Goal: Task Accomplishment & Management: Manage account settings

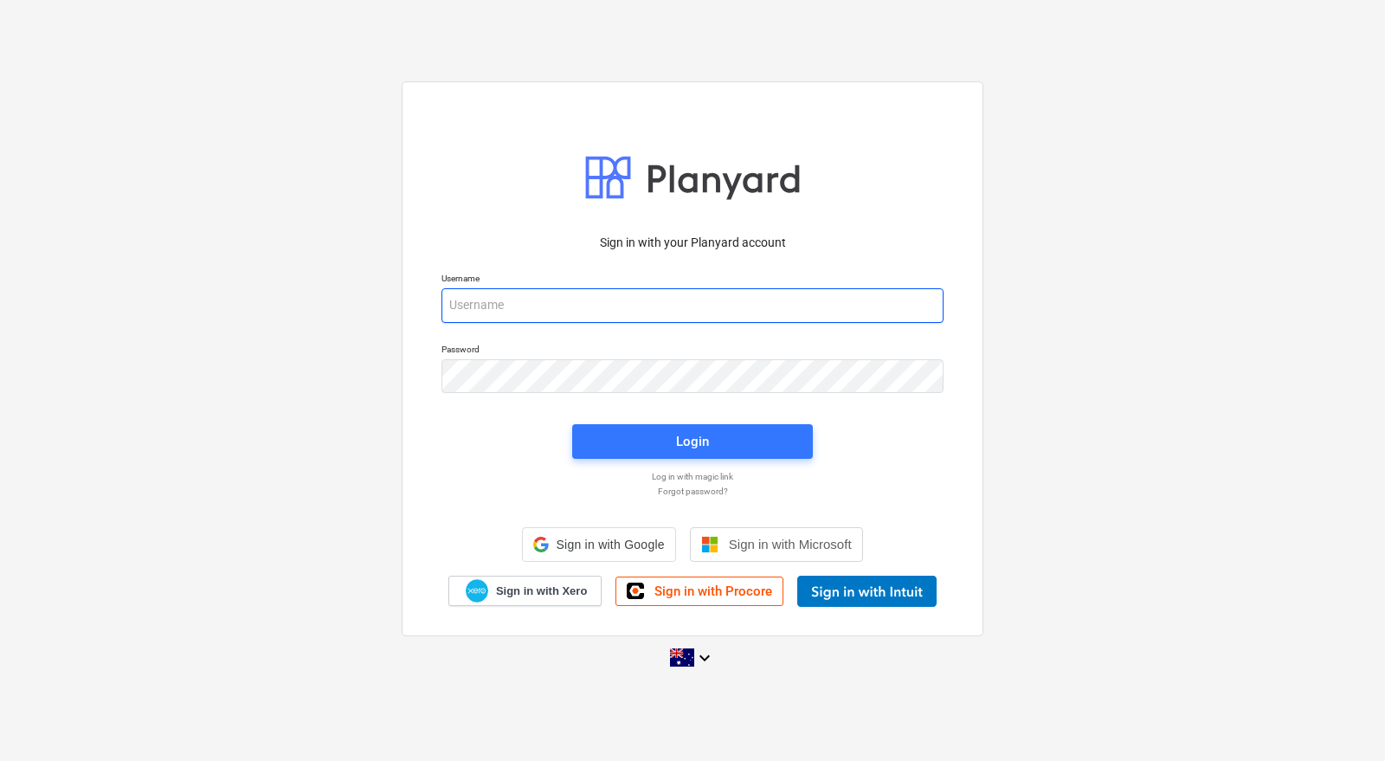
drag, startPoint x: 0, startPoint y: 0, endPoint x: 597, endPoint y: 305, distance: 670.3
click at [597, 305] on input "email" at bounding box center [692, 305] width 502 height 35
click at [617, 308] on input "email" at bounding box center [692, 304] width 502 height 35
type input "[PERSON_NAME][EMAIL_ADDRESS][DOMAIN_NAME]"
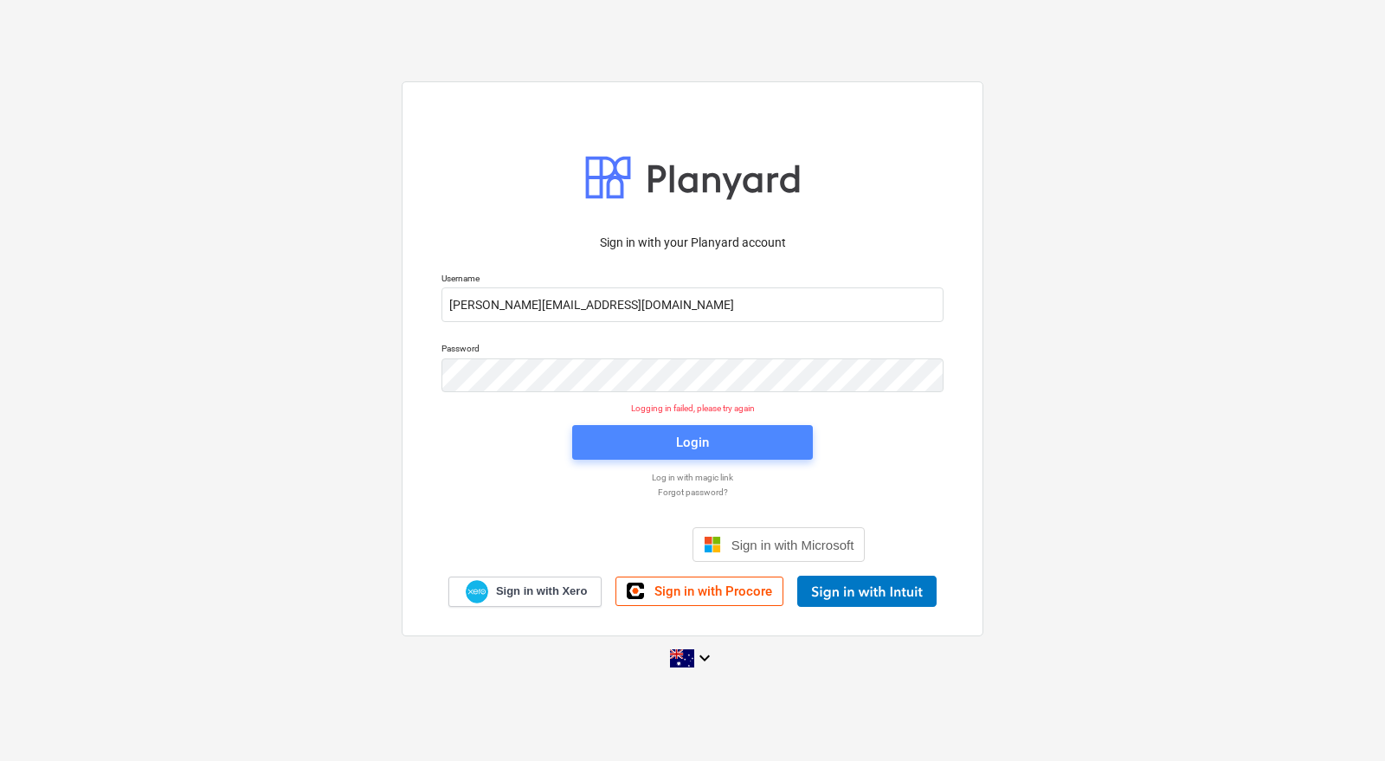
click at [672, 446] on span "Login" at bounding box center [692, 442] width 199 height 23
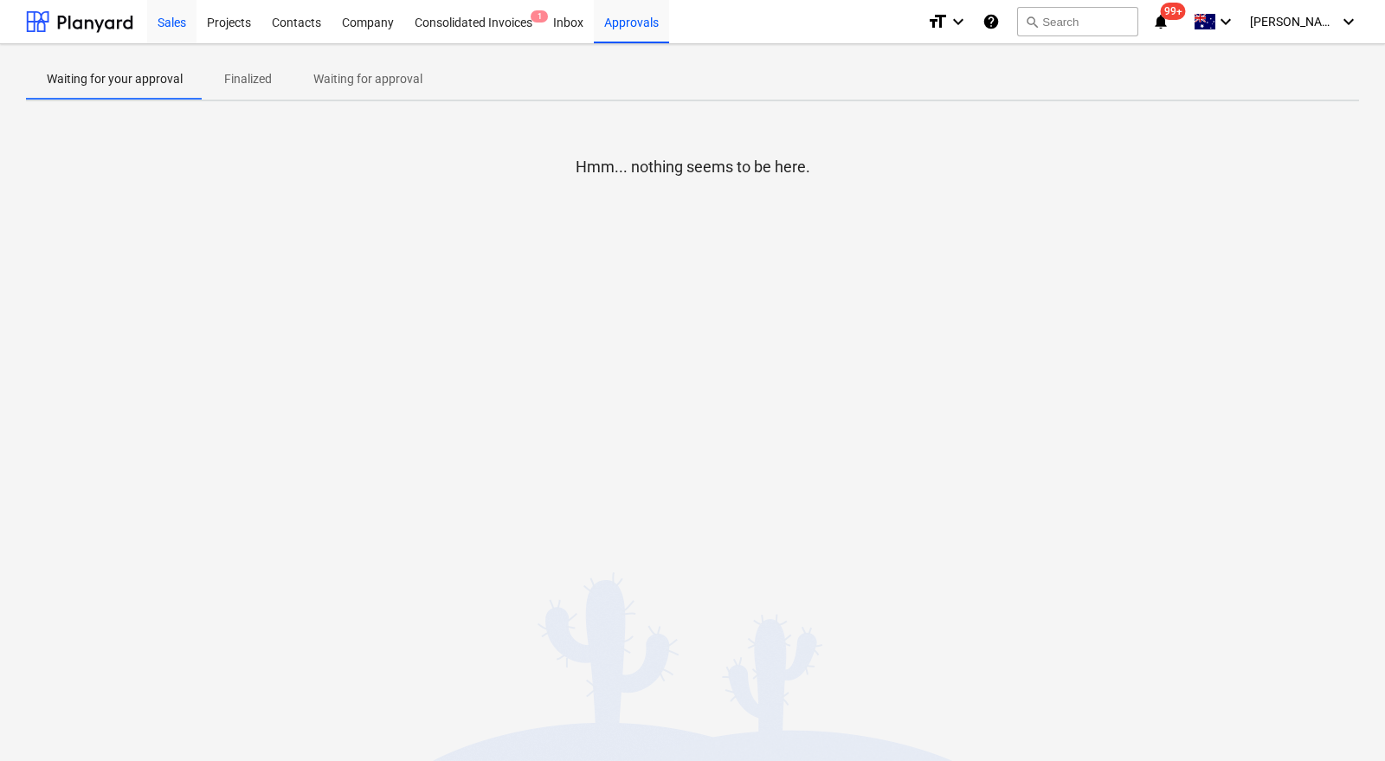
click at [180, 24] on div "Sales" at bounding box center [171, 21] width 49 height 44
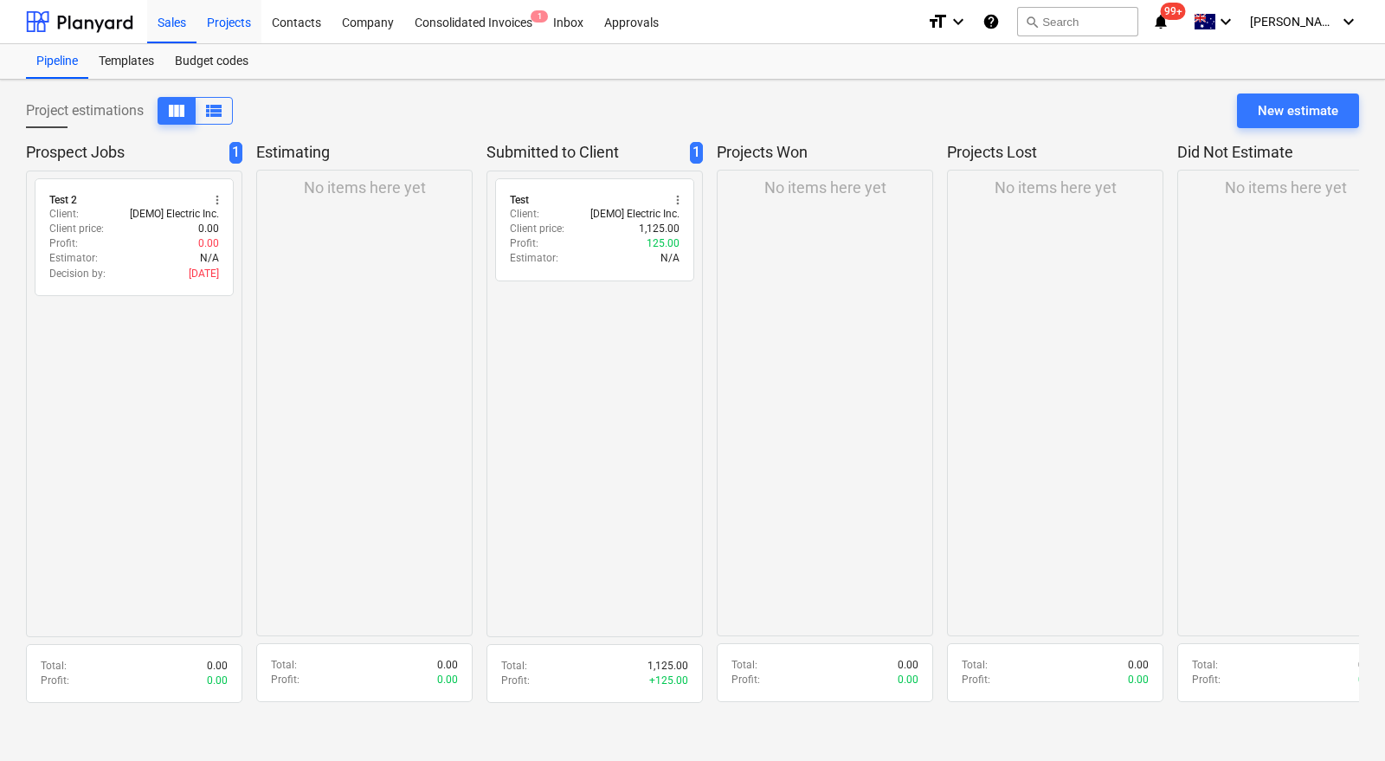
click at [221, 22] on div "Projects" at bounding box center [228, 21] width 65 height 44
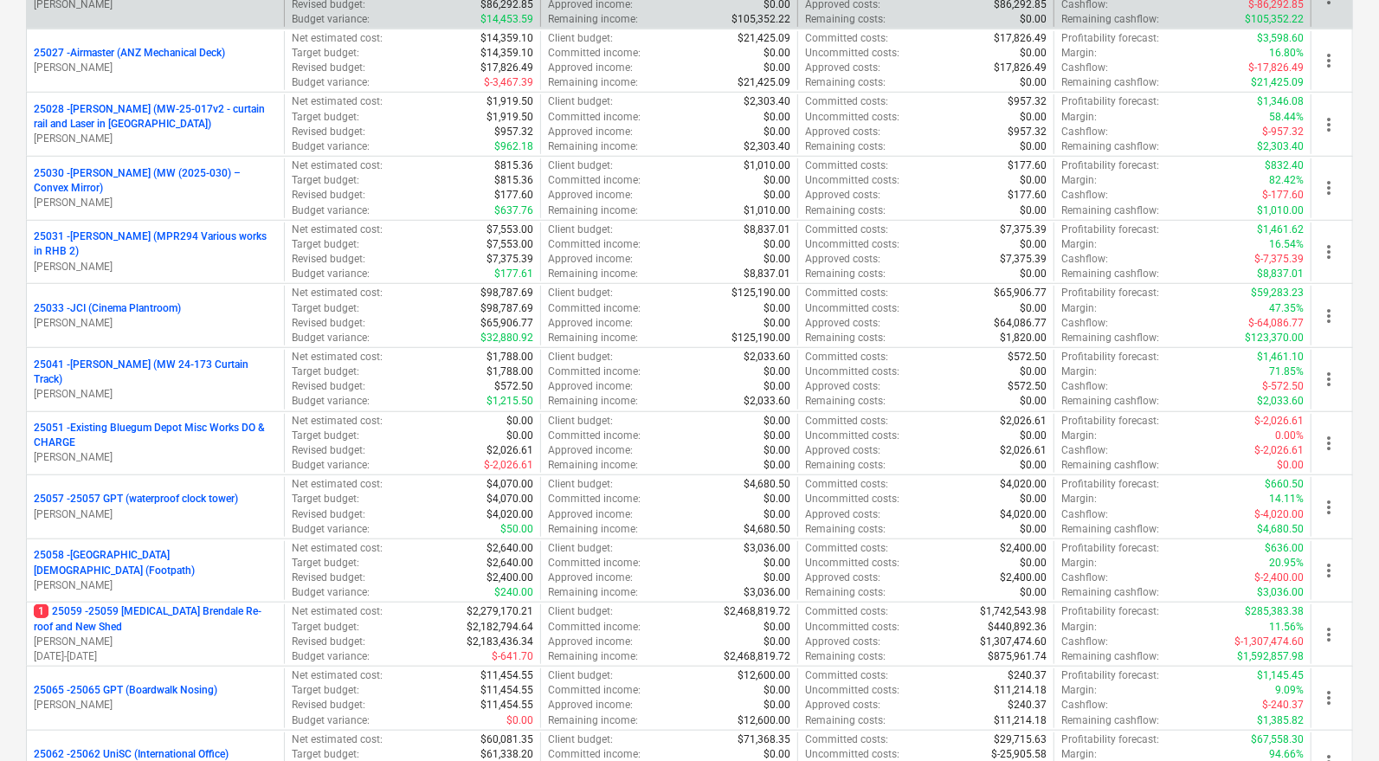
scroll to position [601, 0]
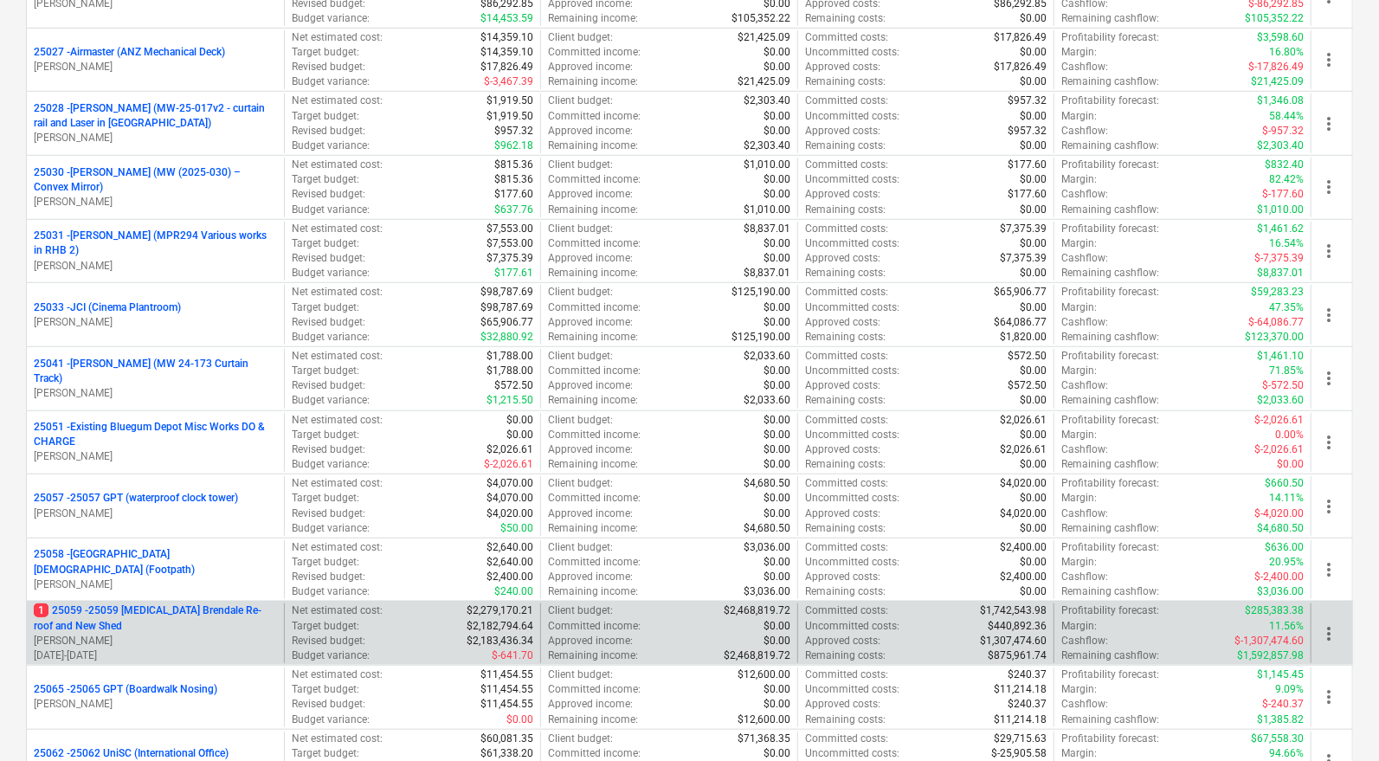
click at [170, 603] on p "1 25059 - 25059 [MEDICAL_DATA] Brendale Re-roof and New Shed" at bounding box center [155, 617] width 243 height 29
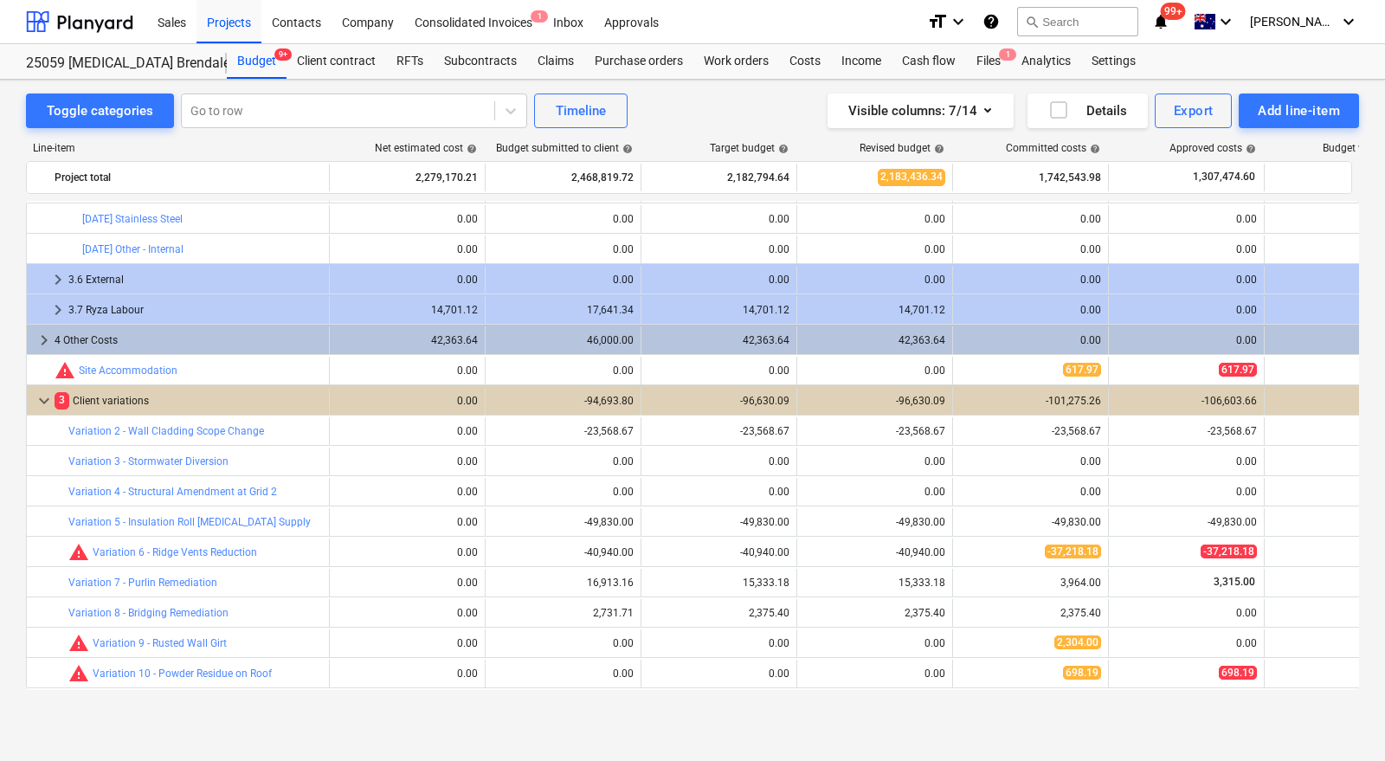
scroll to position [3055, 0]
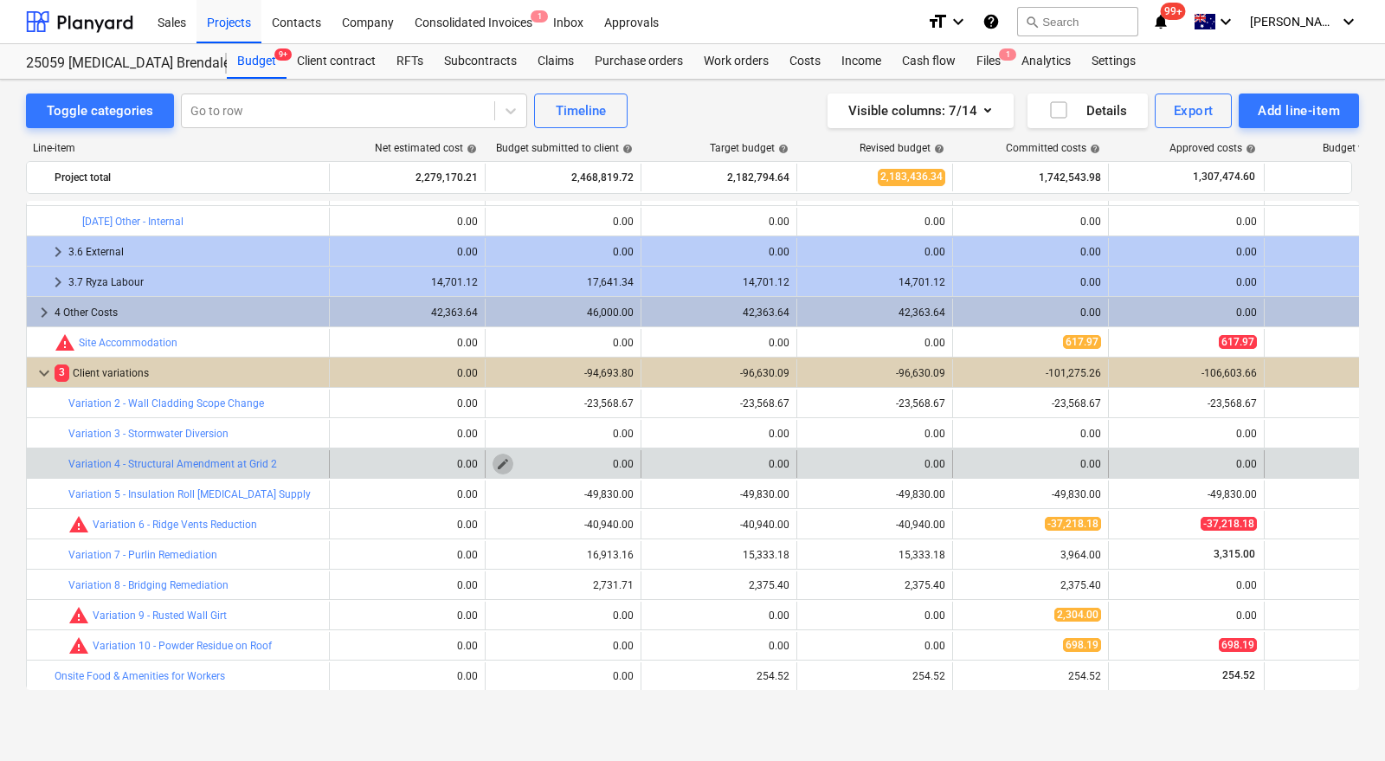
click at [501, 465] on span "edit" at bounding box center [503, 464] width 14 height 14
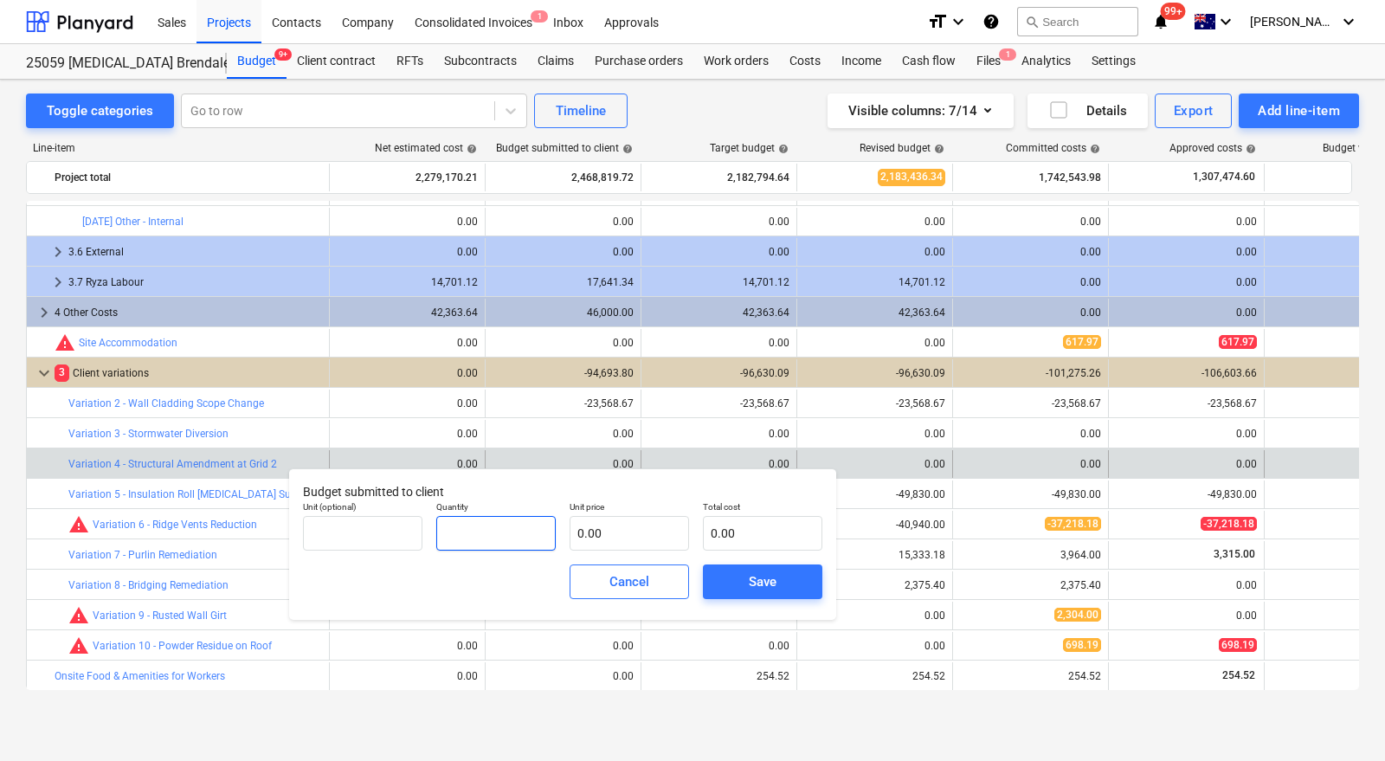
click at [492, 543] on input "text" at bounding box center [495, 533] width 119 height 35
type input "0.00"
click at [401, 525] on input "text" at bounding box center [362, 533] width 119 height 35
type input "Item"
click at [632, 588] on div "Cancel" at bounding box center [629, 581] width 40 height 23
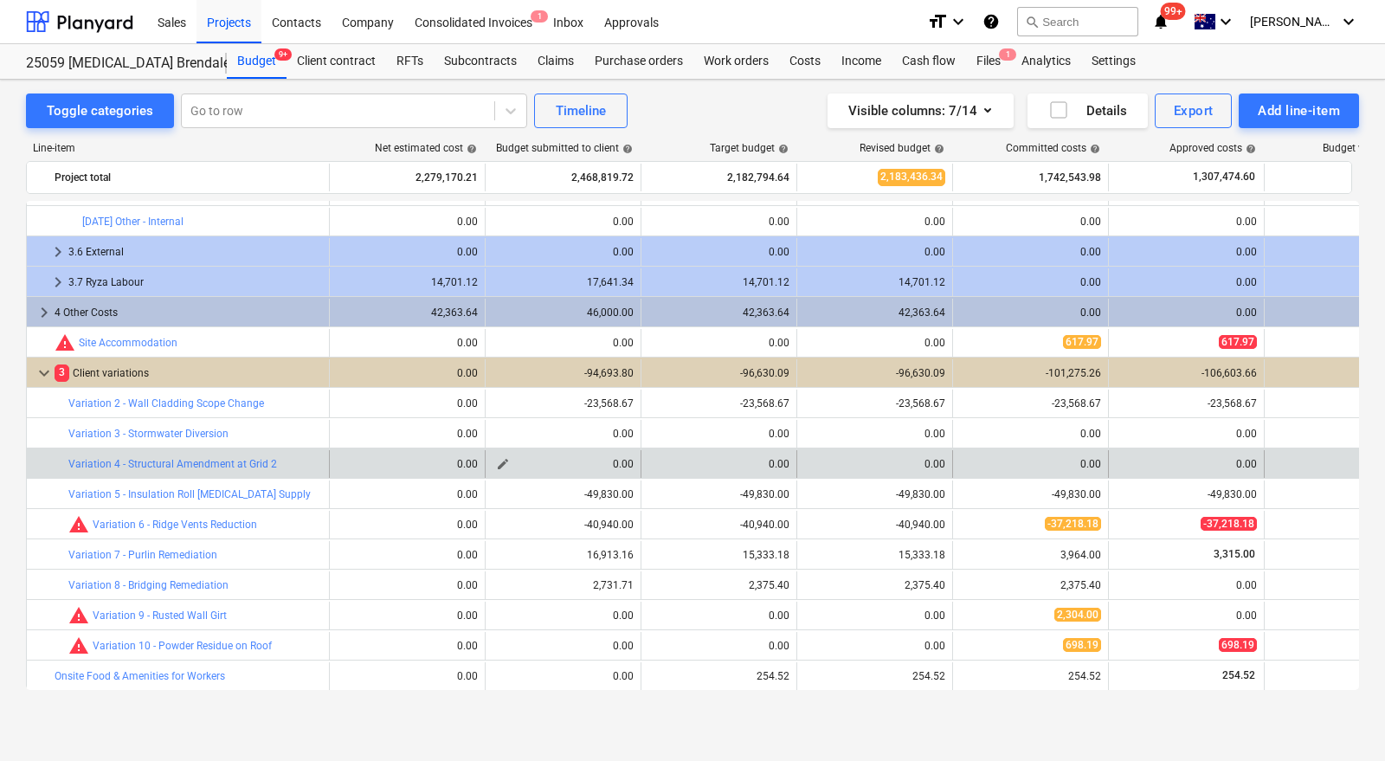
click at [504, 465] on span "edit" at bounding box center [503, 464] width 14 height 14
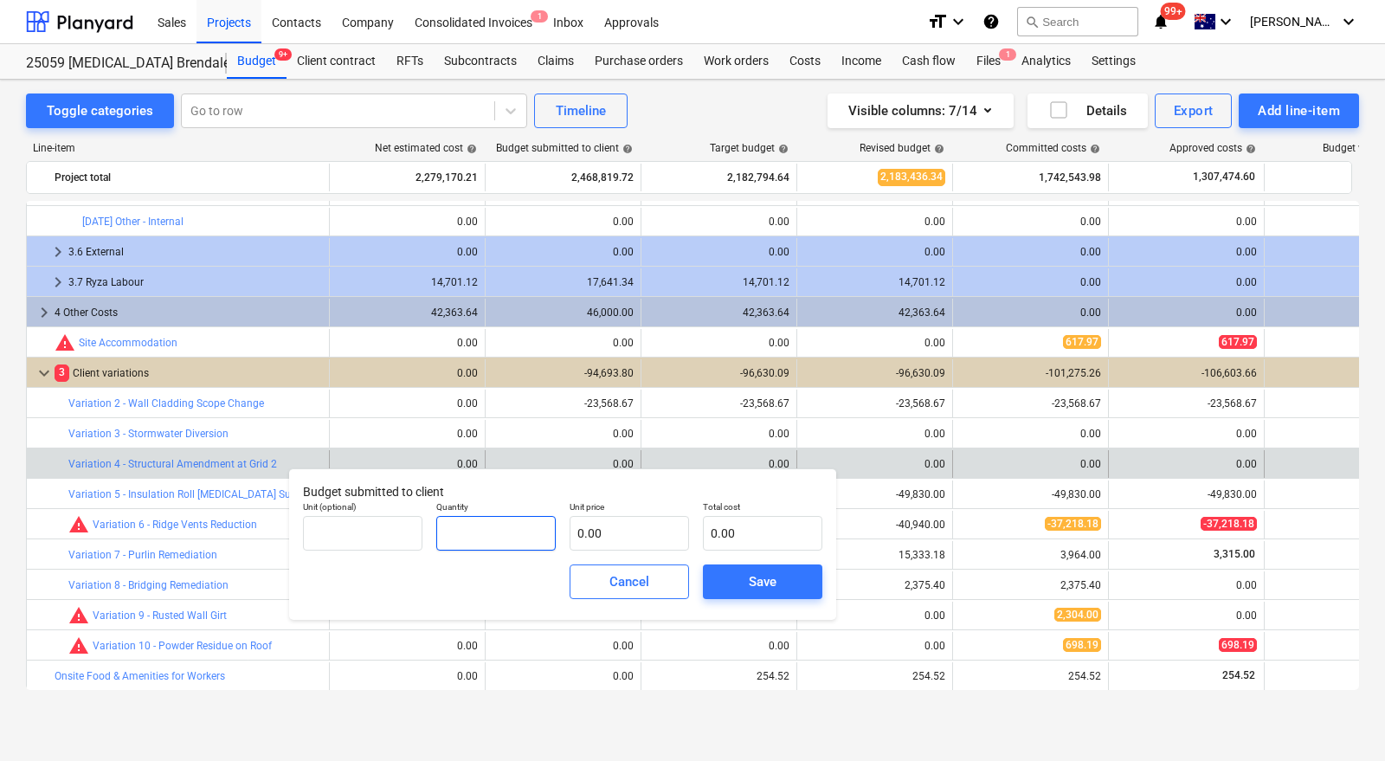
click at [497, 529] on input "text" at bounding box center [495, 533] width 119 height 35
type input "Item"
drag, startPoint x: 483, startPoint y: 530, endPoint x: 426, endPoint y: 532, distance: 57.2
click at [426, 532] on div "Unit (optional) Quantity Item Unit price 0.00 Total cost 0.00" at bounding box center [562, 525] width 533 height 63
type input "0.00"
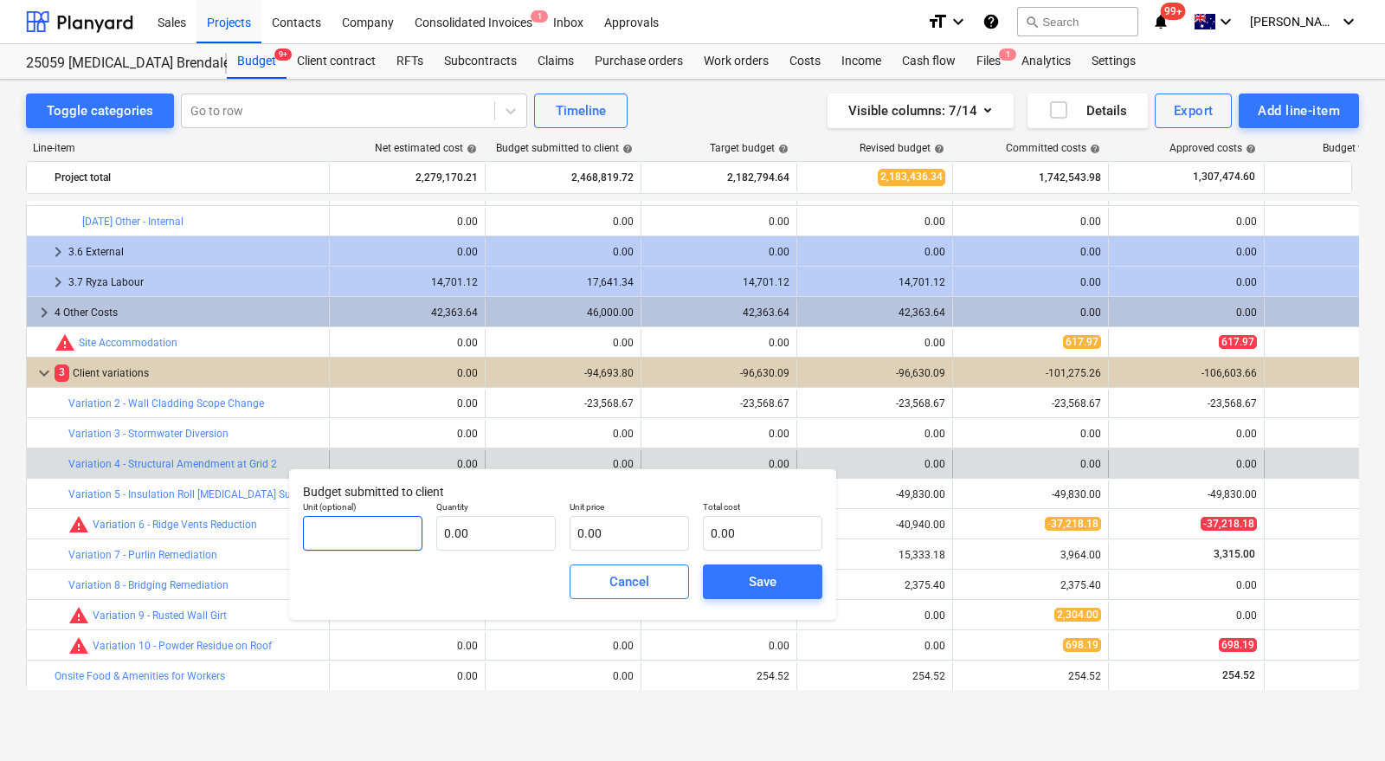
click at [403, 532] on input "text" at bounding box center [362, 533] width 119 height 35
type input "Item"
click at [471, 541] on input "text" at bounding box center [495, 533] width 119 height 35
type input "1.00"
click at [613, 539] on input "text" at bounding box center [628, 533] width 119 height 35
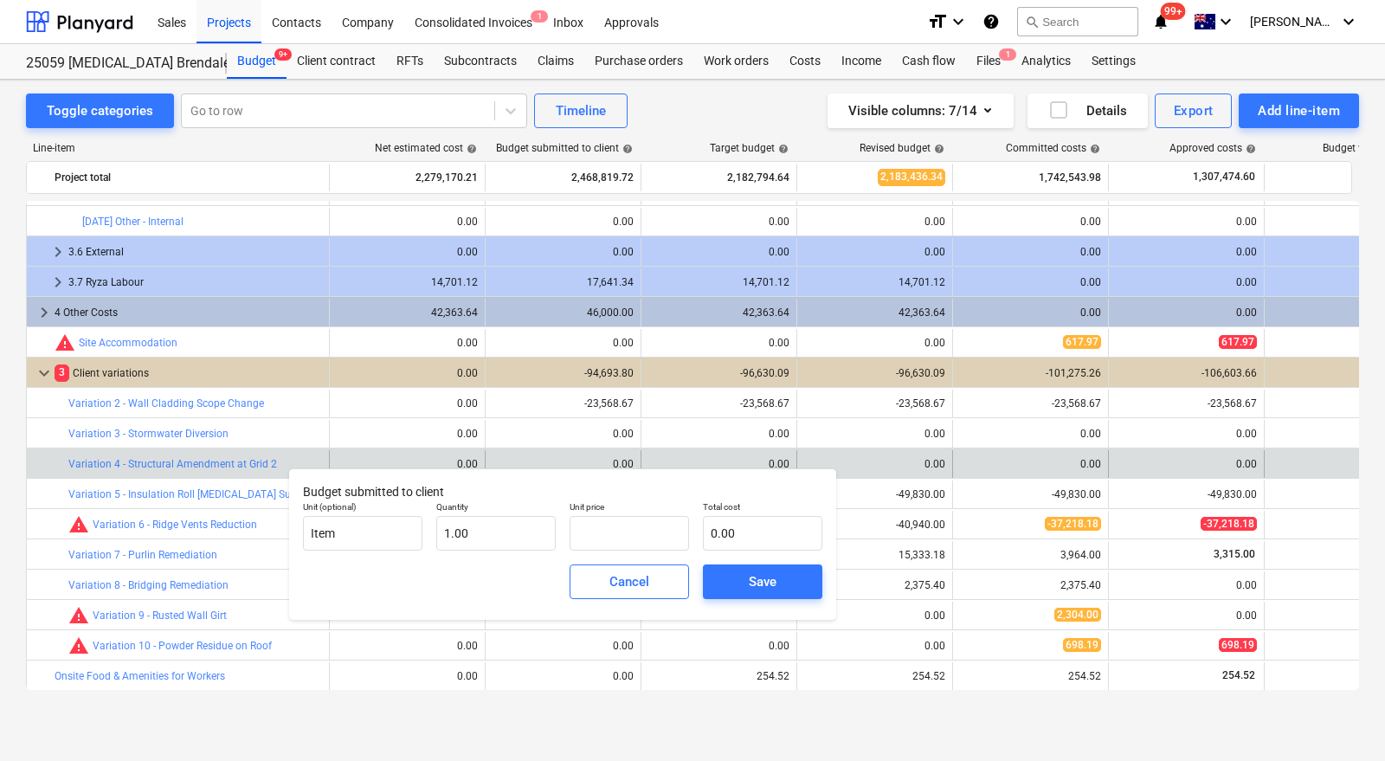
type input "0.00"
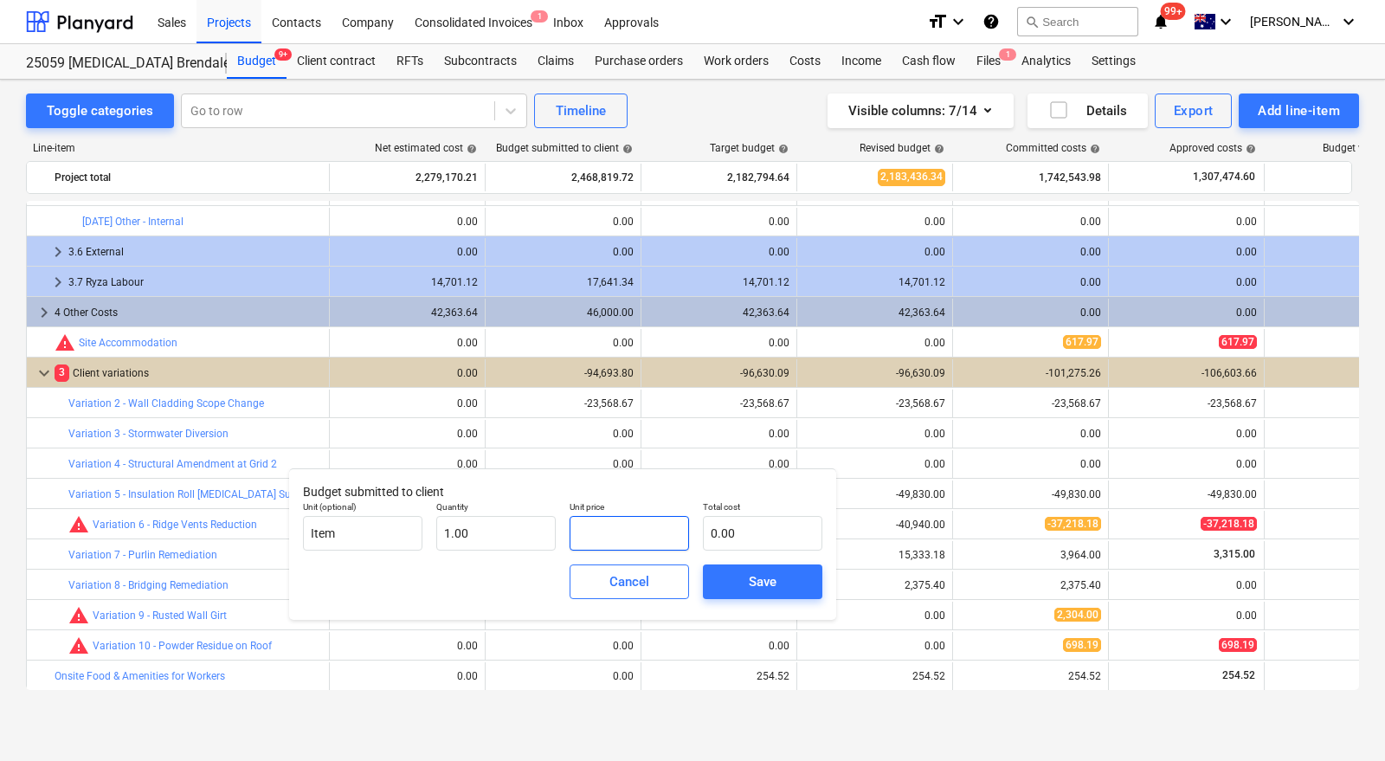
click at [593, 532] on input "text" at bounding box center [628, 533] width 119 height 35
click at [595, 539] on input "text" at bounding box center [628, 533] width 119 height 35
type input "1"
type input "1.00"
type input "18"
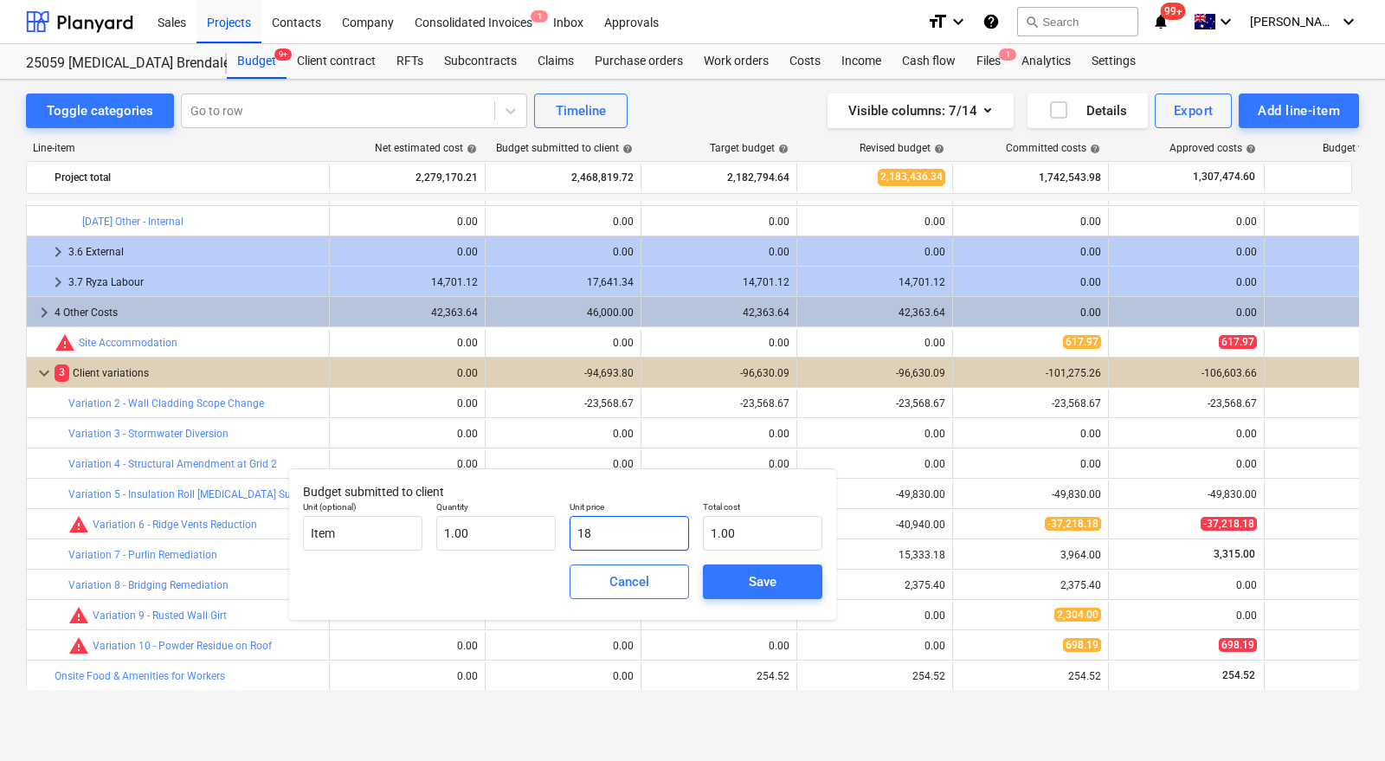
type input "18.00"
type input "187"
type input "187.00"
type input "1878"
type input "1,878.00"
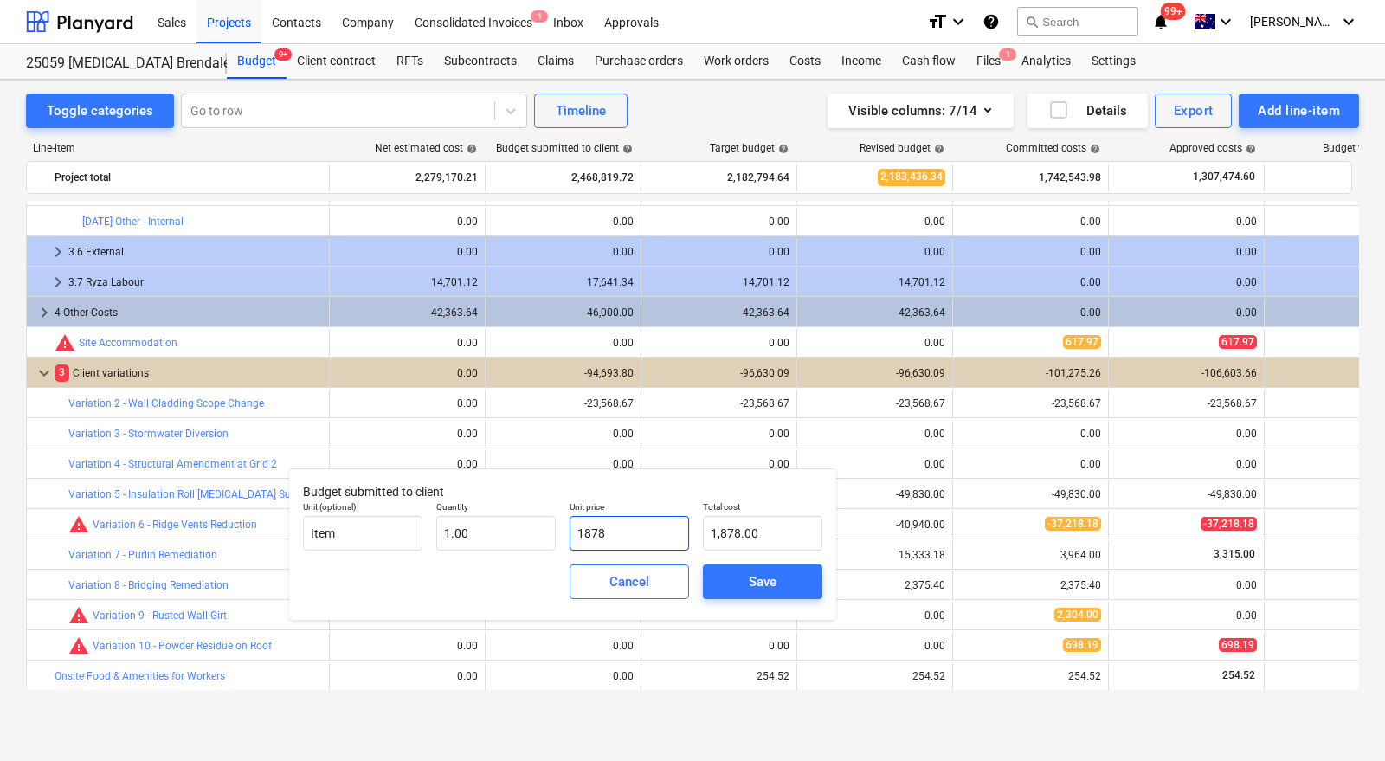
type input "18785"
type input "18,785.00"
type input "187851"
type input "187,851.00"
type input "187851.5"
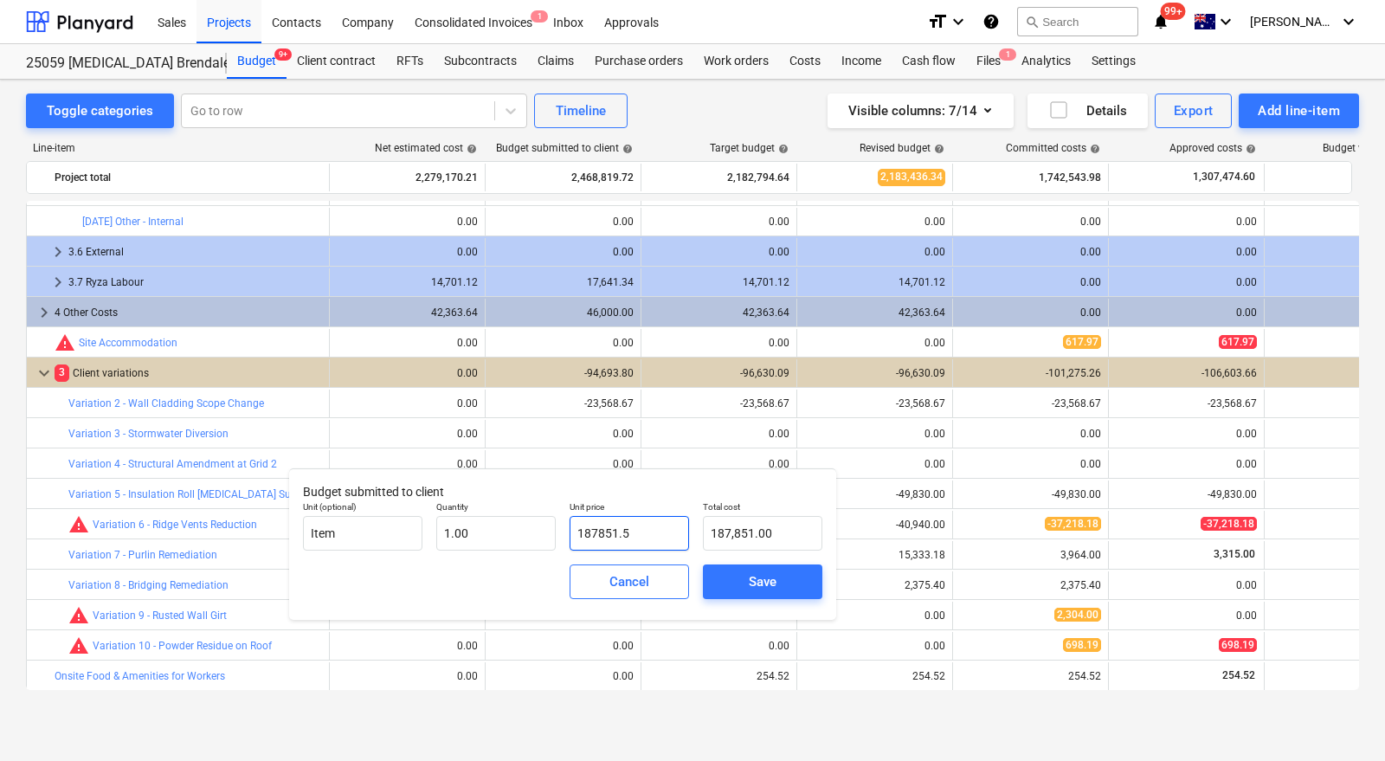
type input "187,851.50"
type input "187851.58"
type input "187,851.58"
click at [768, 579] on div "Save" at bounding box center [763, 581] width 28 height 23
